Goal: Register for event/course

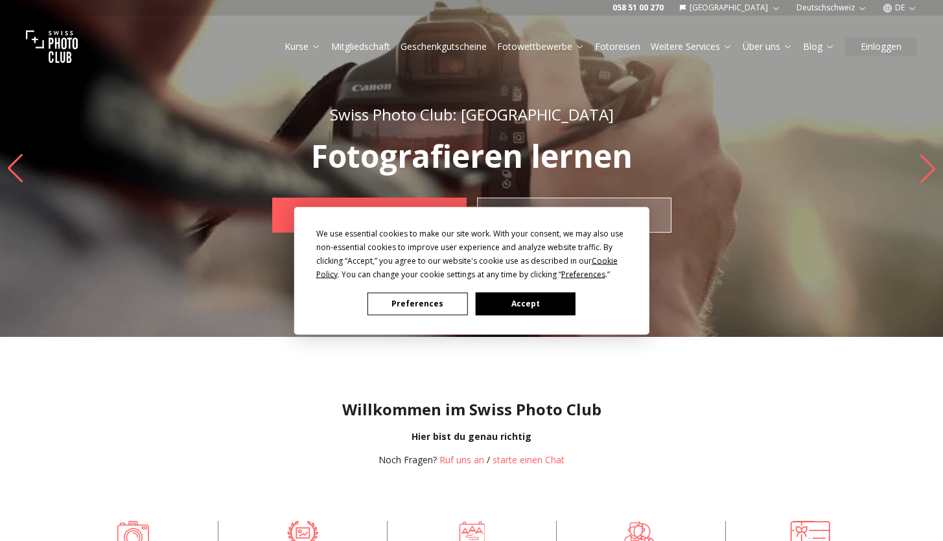
click at [450, 313] on button "Preferences" at bounding box center [417, 303] width 100 height 23
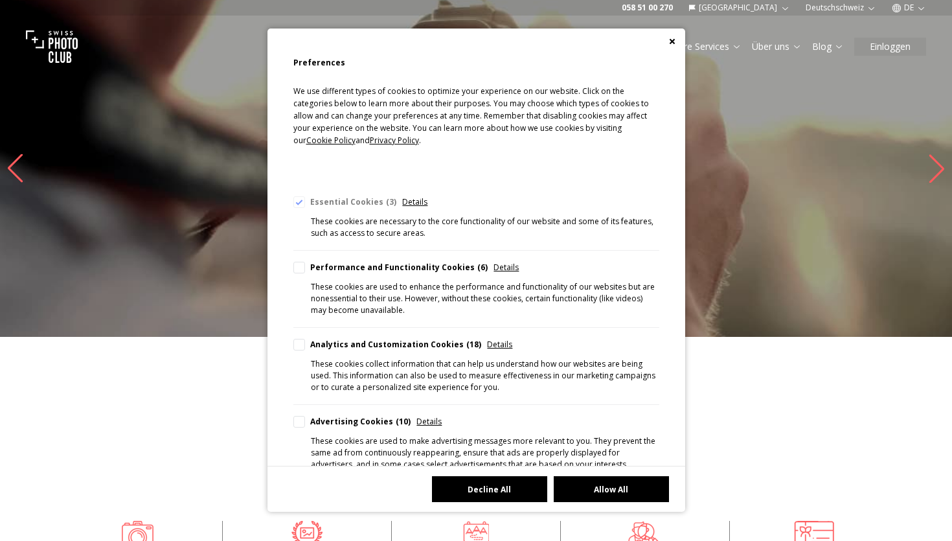
click at [516, 494] on button "Decline All" at bounding box center [489, 489] width 115 height 26
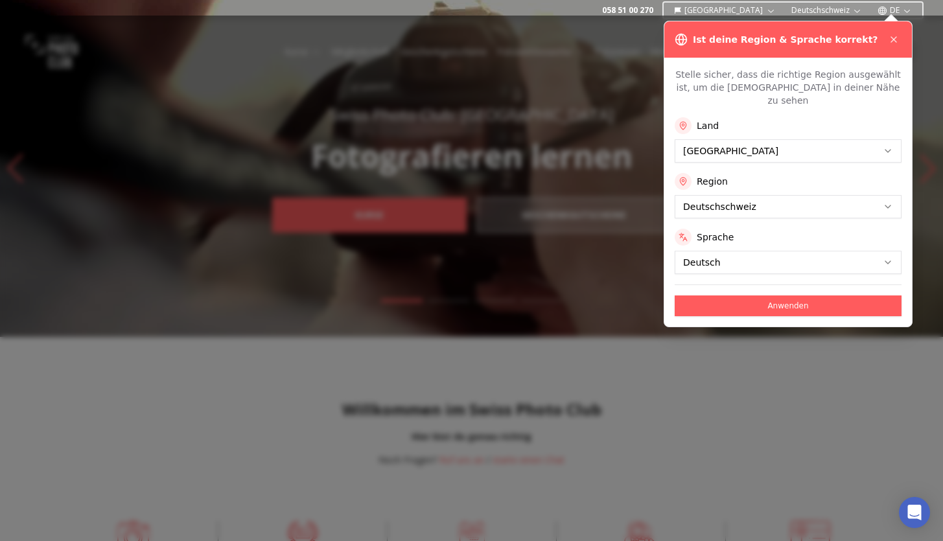
click at [804, 295] on button "Anwenden" at bounding box center [787, 305] width 227 height 21
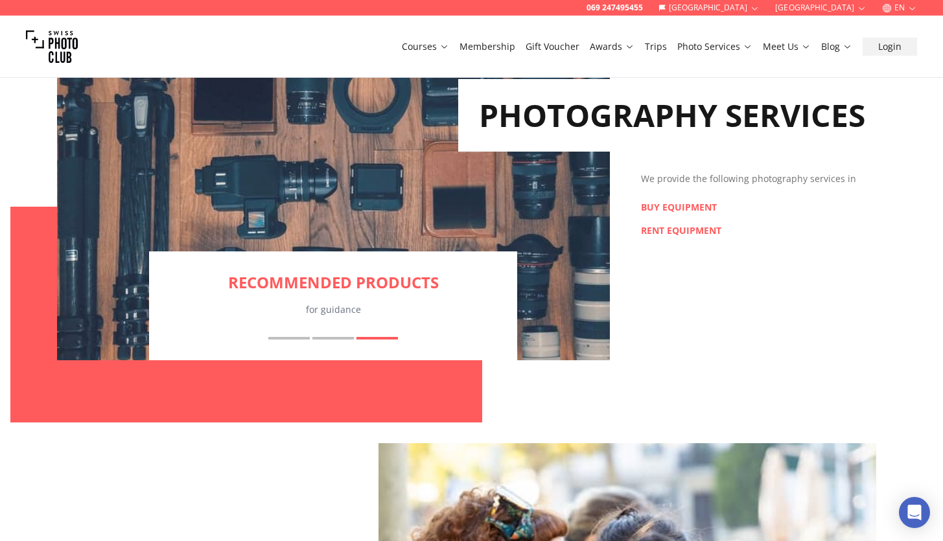
scroll to position [1345, 0]
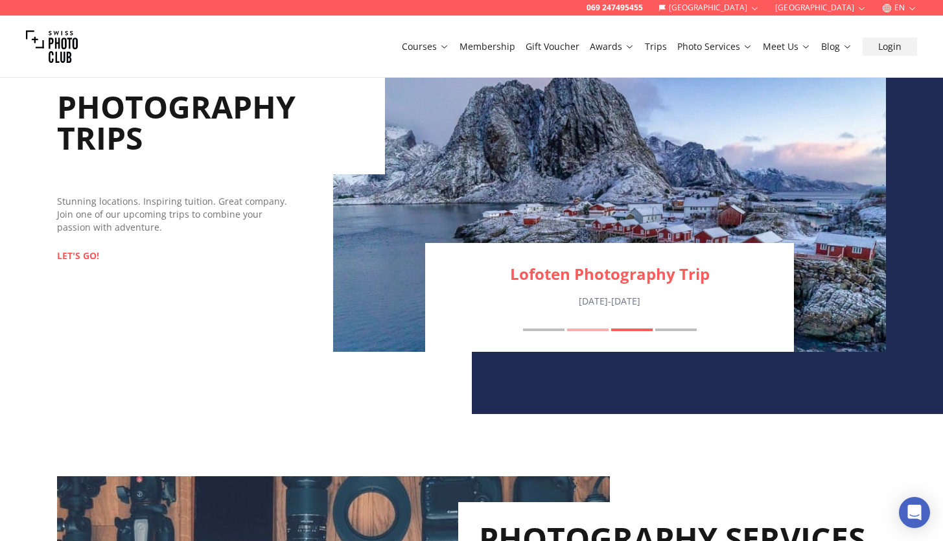
click at [582, 329] on button "Engadin Autumn Photography Trip" at bounding box center [587, 329] width 41 height 3
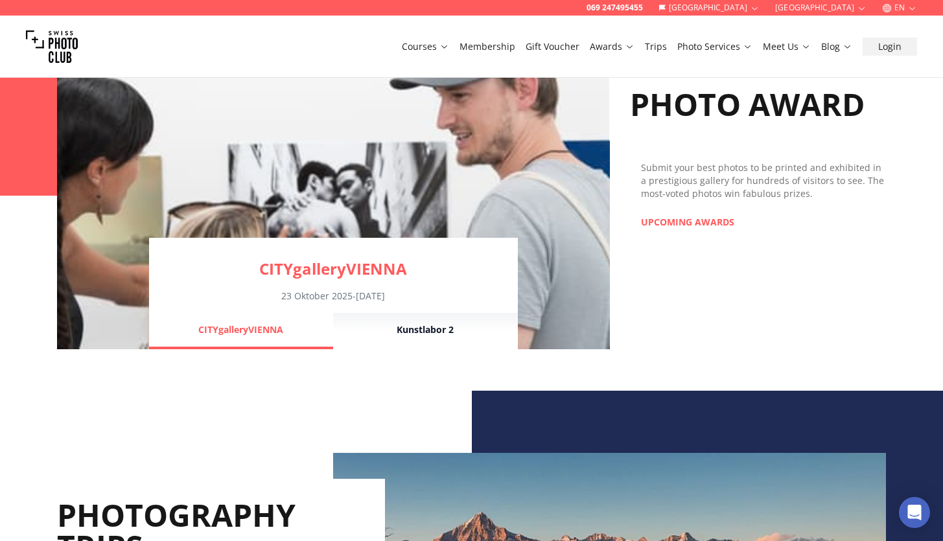
scroll to position [990, 0]
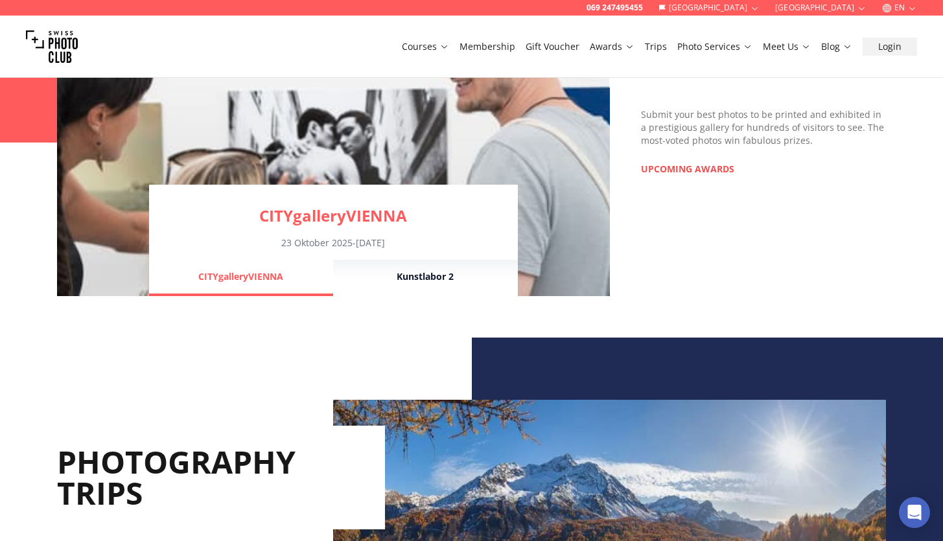
click at [689, 168] on link "UPCOMING AWARDS" at bounding box center [687, 169] width 93 height 13
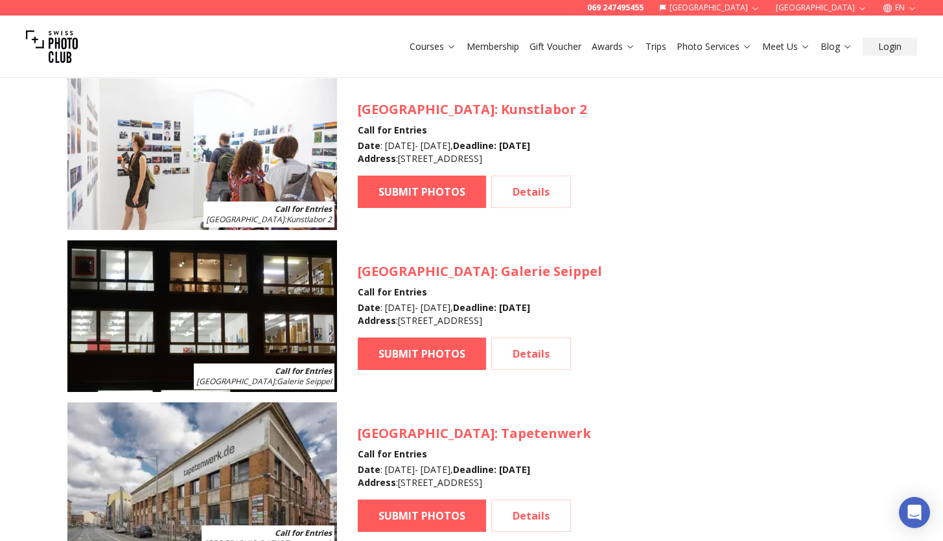
scroll to position [1391, 0]
click at [518, 185] on link "Details" at bounding box center [531, 192] width 80 height 32
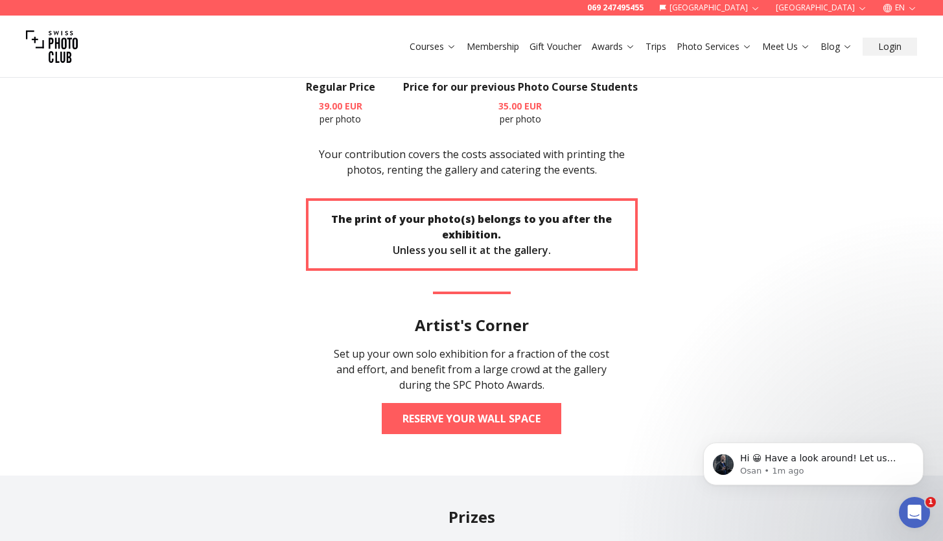
scroll to position [2519, 0]
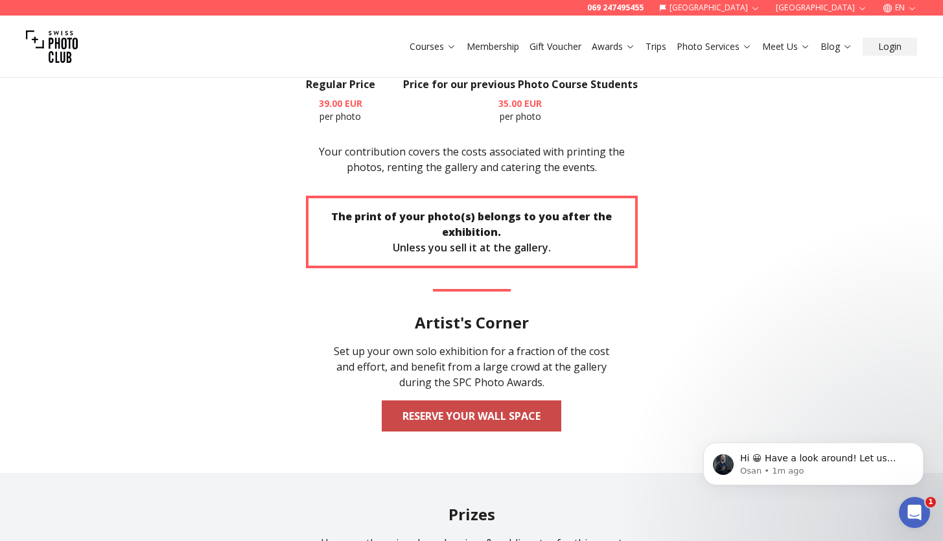
click at [428, 400] on link "Reserve your wall space" at bounding box center [471, 415] width 179 height 31
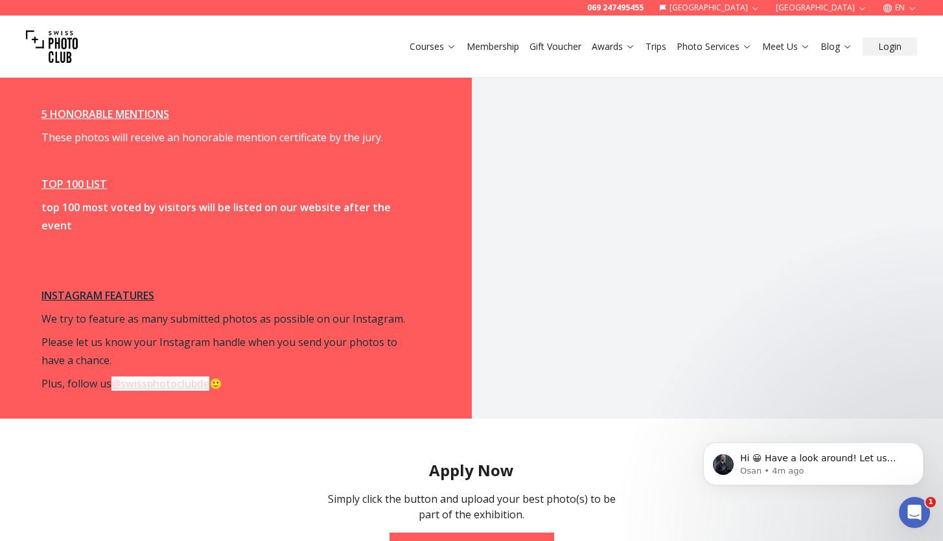
scroll to position [1988, 0]
click at [480, 532] on link "JOIN THE COMPETITION" at bounding box center [471, 547] width 165 height 31
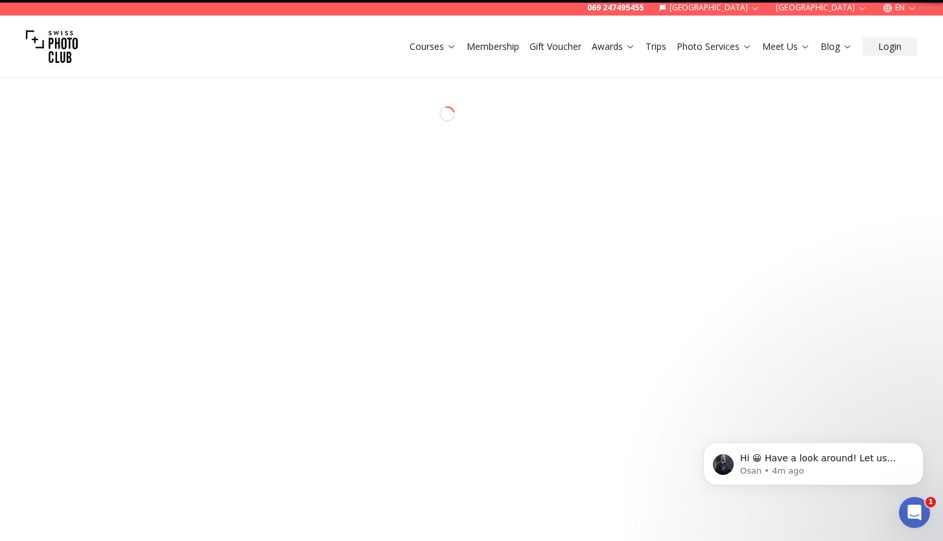
select select "*******"
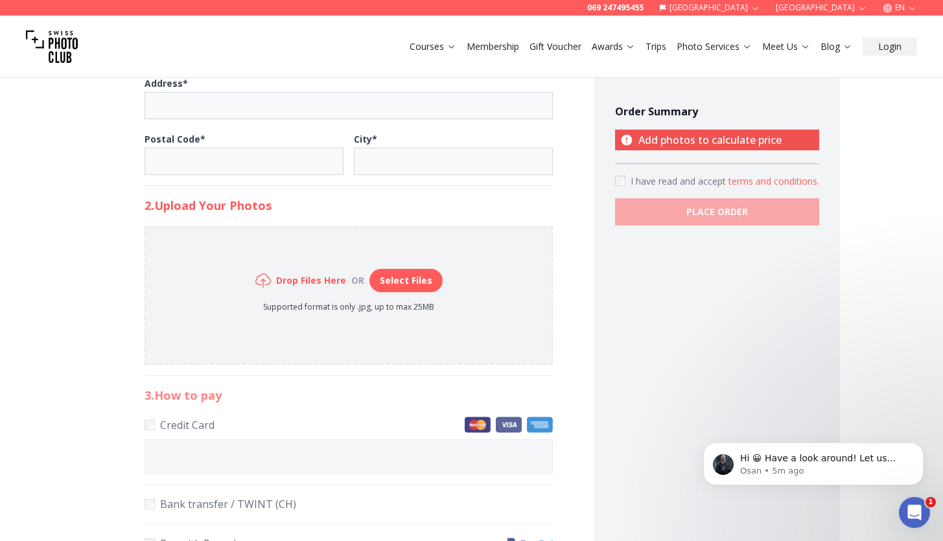
scroll to position [46, 0]
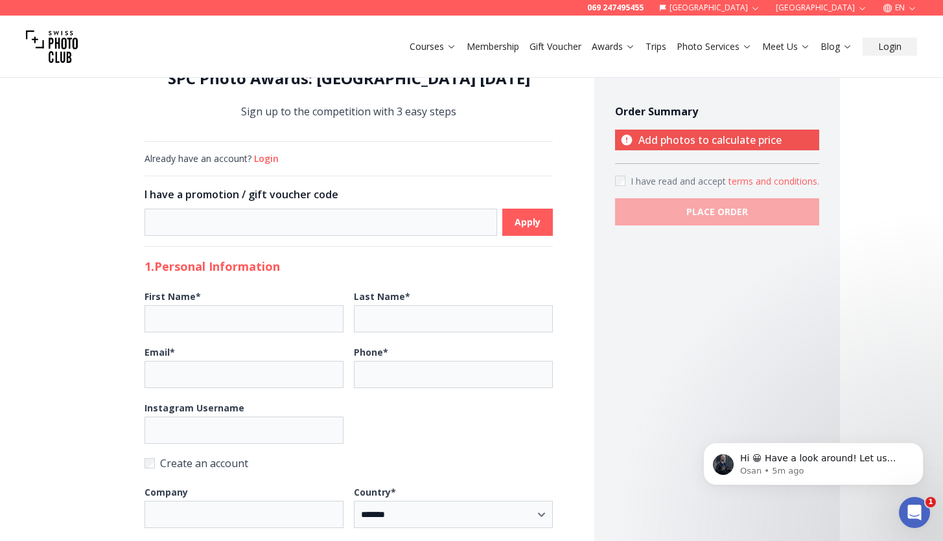
click at [645, 140] on p "Add photos to calculate price" at bounding box center [717, 140] width 204 height 21
